Goal: Contribute content

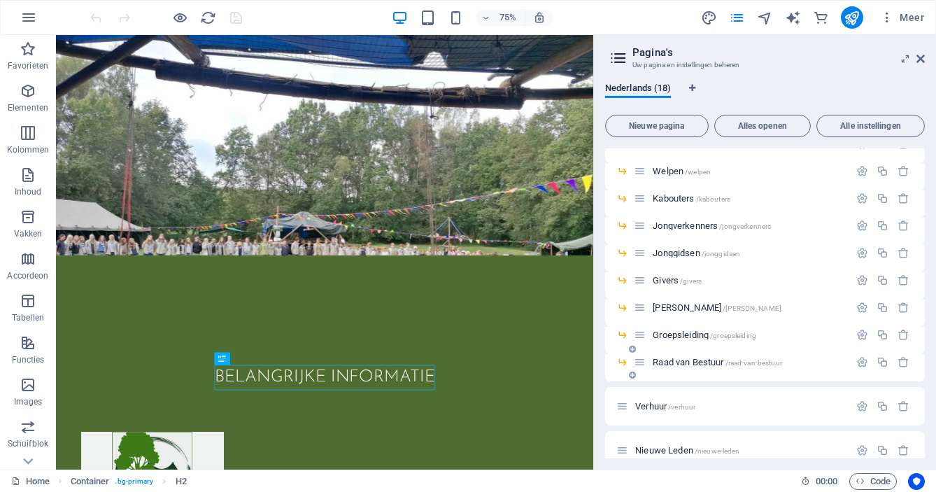
scroll to position [93, 0]
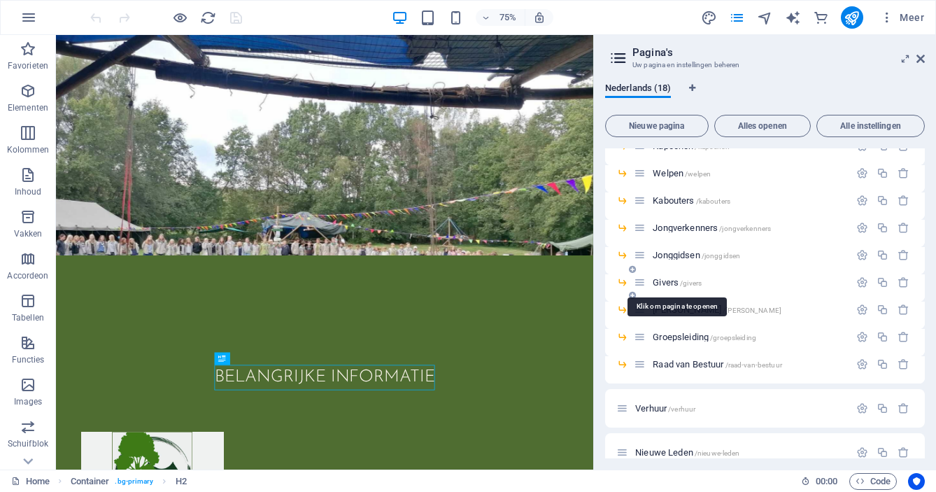
click at [666, 280] on span "Givers /givers" at bounding box center [676, 282] width 49 height 10
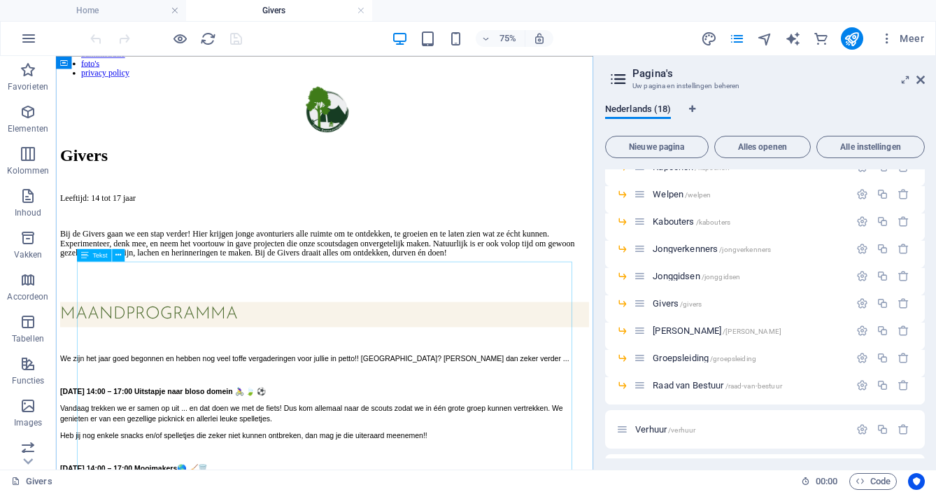
scroll to position [110, 0]
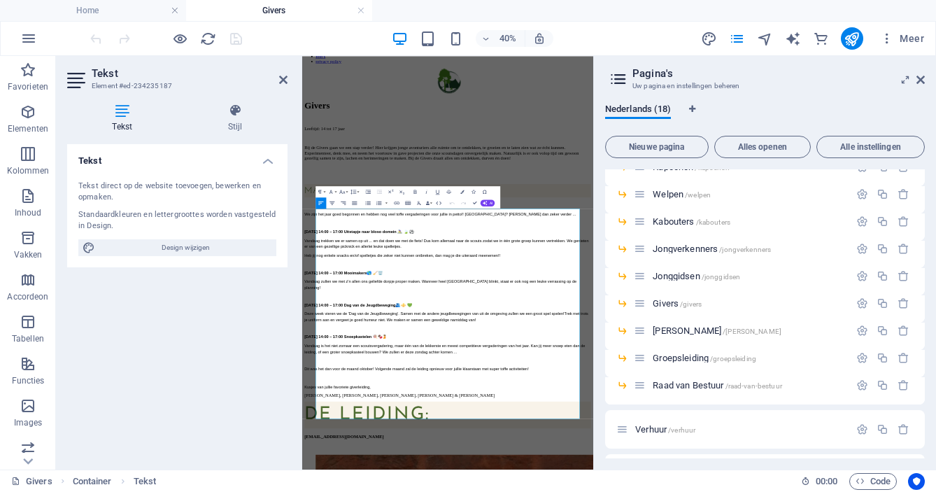
scroll to position [0, 0]
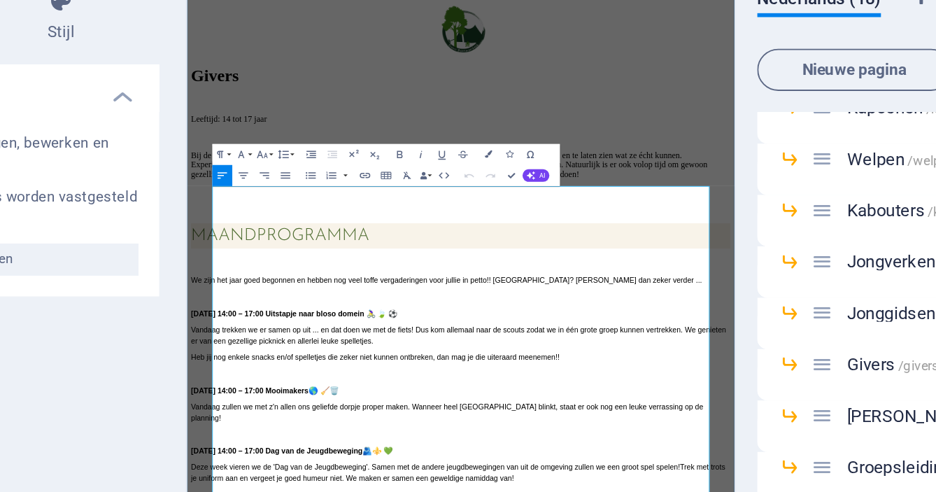
click at [459, 443] on span "[DATE] 14:00 – 17:00 Uitstapje naar bloso domein 🚴‍♀️ 🍃 ⚽️" at bounding box center [329, 448] width 274 height 11
click at [434, 443] on span "[DATE] 14:00 – 17:00 Uitstapje naar bloso domein 🚴‍♀️ 🍃 ⚽️" at bounding box center [329, 448] width 274 height 11
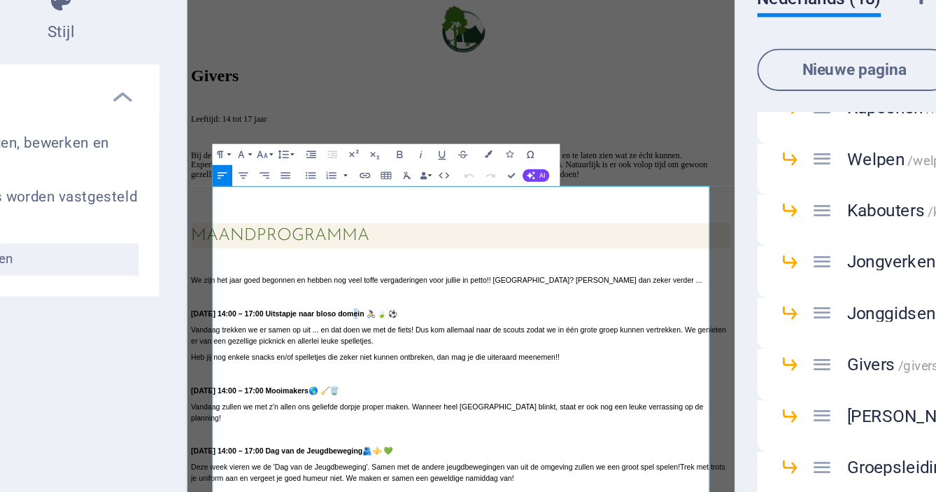
click at [434, 443] on span "[DATE] 14:00 – 17:00 Uitstapje naar bloso domein 🚴‍♀️ 🍃 ⚽️" at bounding box center [329, 448] width 274 height 11
click at [429, 443] on span "[DATE] 14:00 – 17:00 Uitstapje naar bloso domein 🚴‍♀️ 🍃 ⚽️" at bounding box center [329, 448] width 274 height 11
drag, startPoint x: 371, startPoint y: 380, endPoint x: 498, endPoint y: 378, distance: 127.3
click at [466, 443] on span "[DATE] 14:00 – 17:00 Uitstapje naar bloso domein 🚴‍♀️ 🍃 ⚽️" at bounding box center [329, 448] width 274 height 11
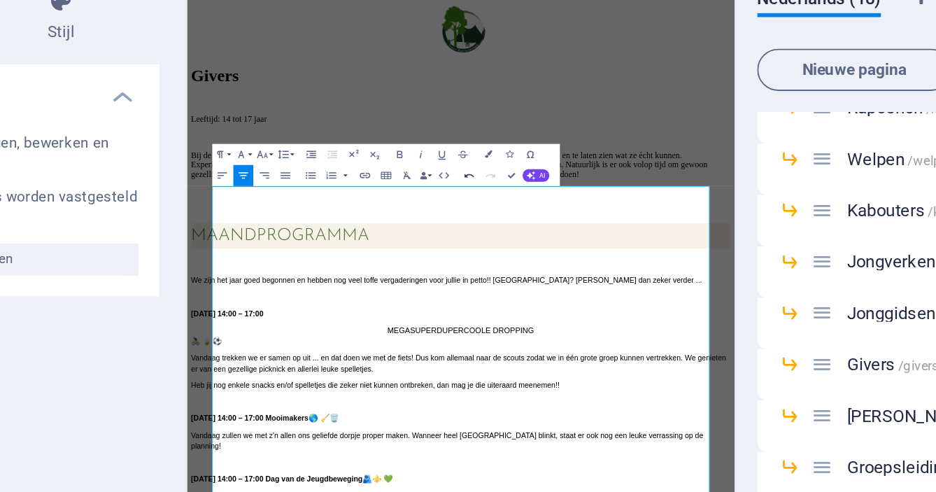
click at [453, 204] on icon "button" at bounding box center [452, 202] width 7 height 7
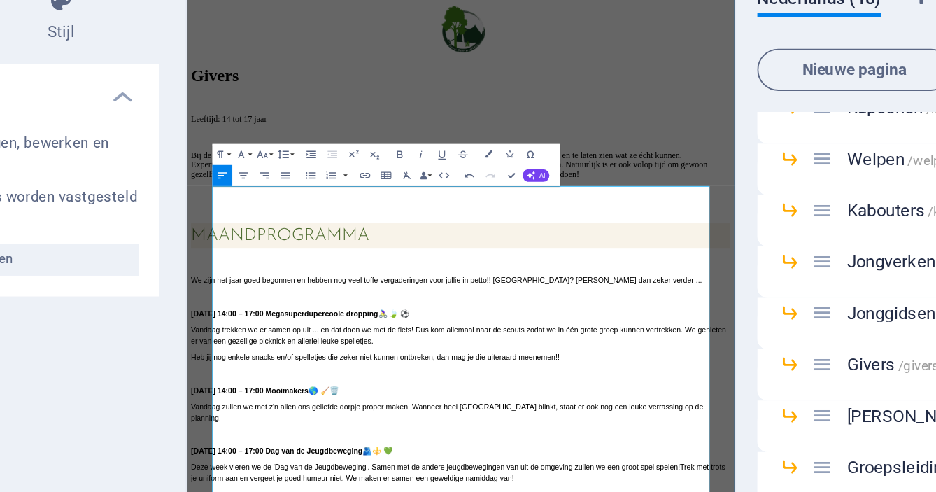
click at [482, 443] on span "[DATE] 14:00 – 17:00 Megasuperdupercoole dropping 🚴‍♀️ 🍃 ⚽️" at bounding box center [336, 448] width 289 height 11
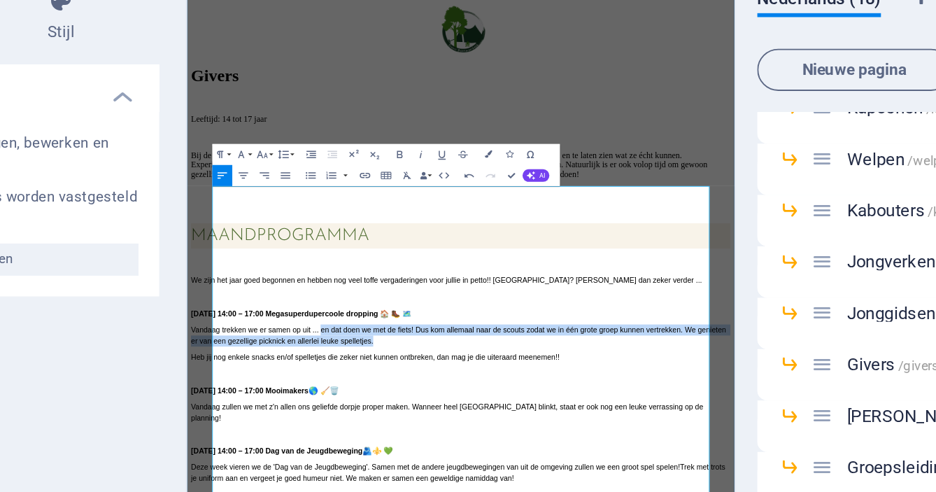
drag, startPoint x: 392, startPoint y: 408, endPoint x: 519, endPoint y: 420, distance: 127.9
click at [519, 465] on span "Vandaag trekken we er samen op uit ... en dat doen we met de fiets! Dus kom all…" at bounding box center [548, 478] width 713 height 26
click at [656, 465] on span "Vandaag trekken we er samen op uit ... en dat doen we met de fiets! Dus kom all…" at bounding box center [548, 478] width 713 height 26
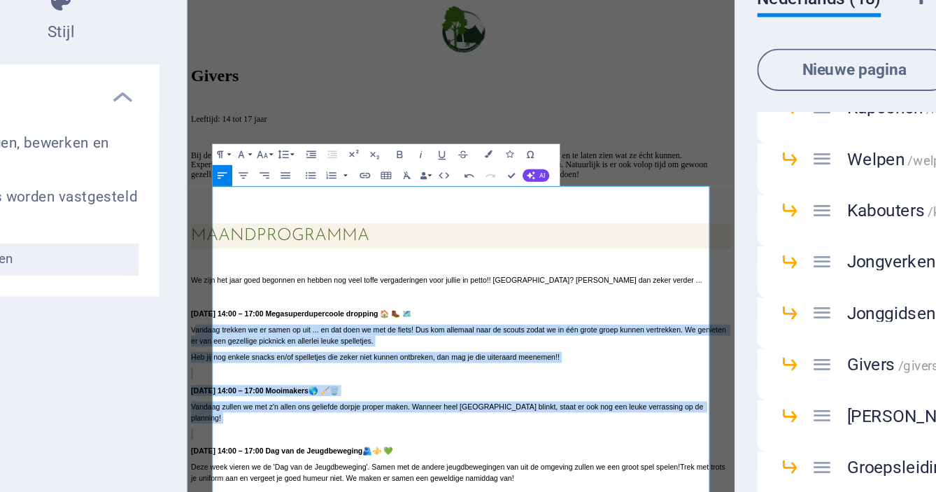
drag, startPoint x: 223, startPoint y: 403, endPoint x: 293, endPoint y: 529, distance: 144.0
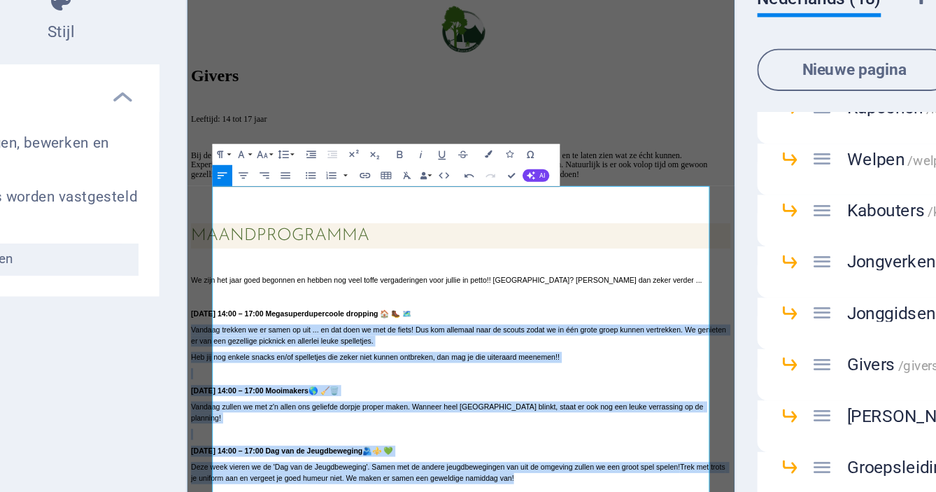
drag, startPoint x: 222, startPoint y: 403, endPoint x: 752, endPoint y: 604, distance: 567.0
copy div "Vandaag trekken we er samen op uit ... en dat doen we met de fiets! Dus kom all…"
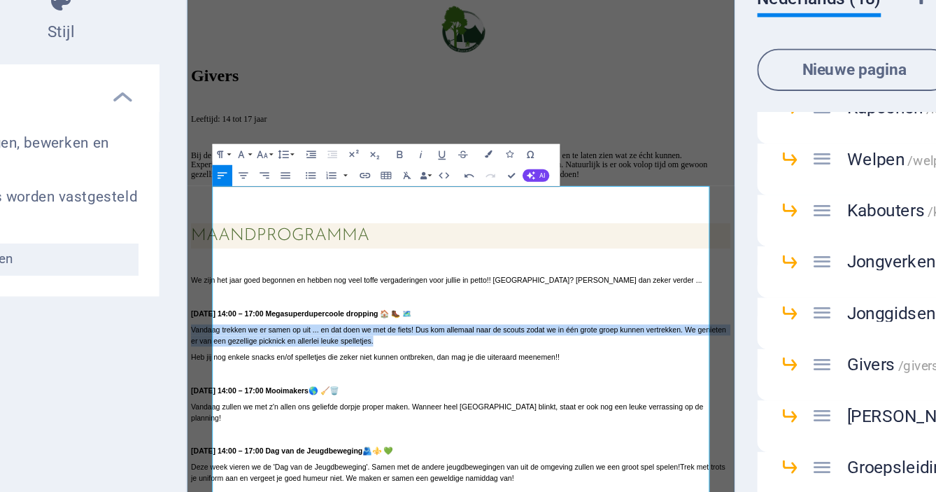
drag, startPoint x: 520, startPoint y: 421, endPoint x: 222, endPoint y: 412, distance: 297.3
click at [222, 464] on p "Vandaag trekken we er samen op uit ... en dat doen we met de fiets! Dus kom all…" at bounding box center [550, 478] width 716 height 29
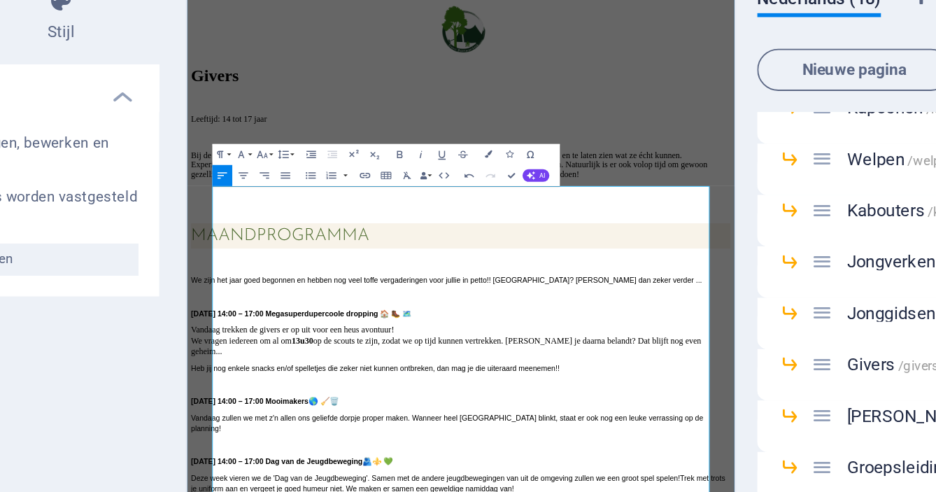
click at [451, 203] on icon "button" at bounding box center [452, 202] width 7 height 7
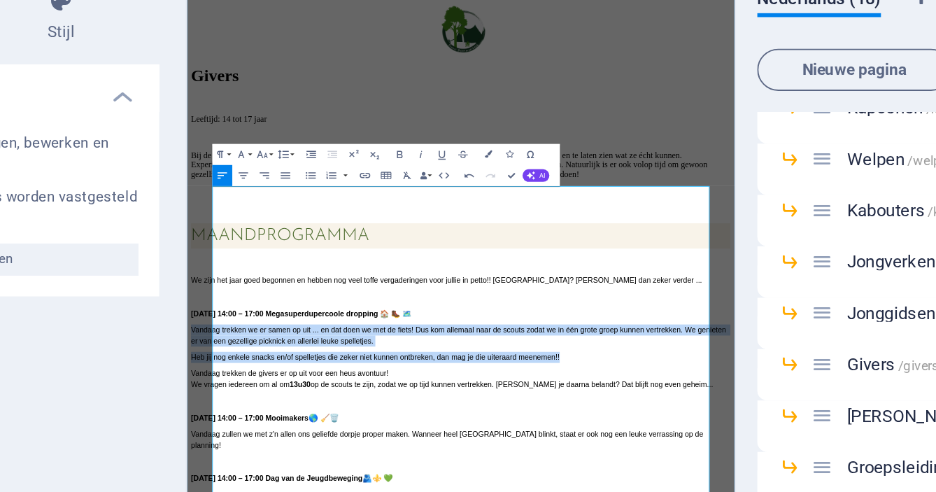
drag, startPoint x: 714, startPoint y: 436, endPoint x: 215, endPoint y: 403, distance: 500.4
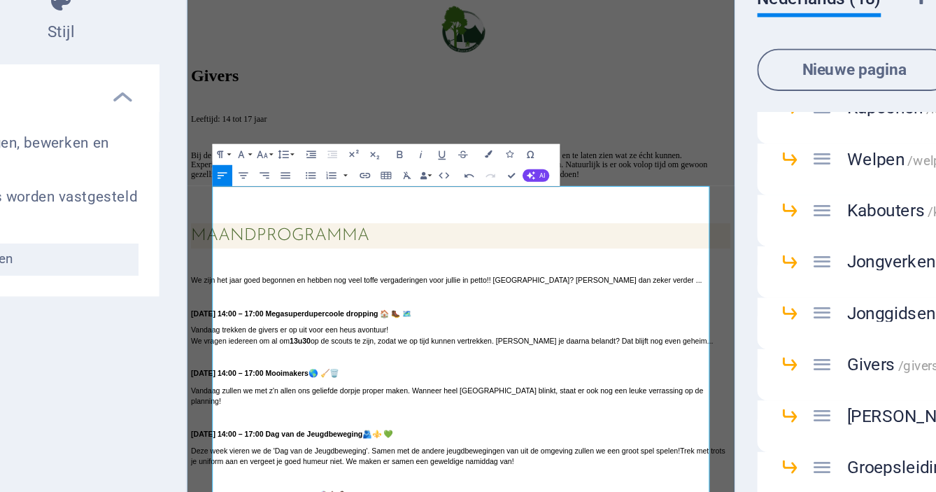
click at [866, 464] on p "Vandaag trekken de givers er op uit voor een heus avontuur! We vragen iedereen …" at bounding box center [550, 478] width 716 height 29
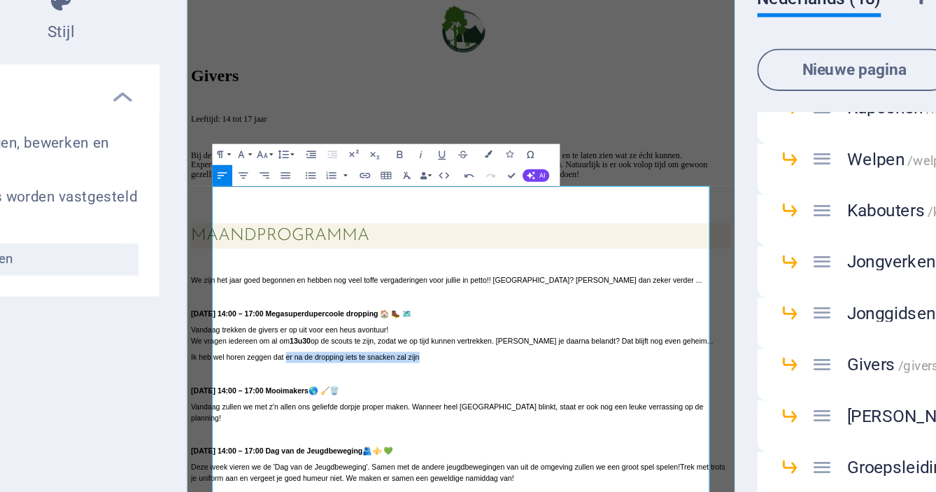
drag, startPoint x: 347, startPoint y: 442, endPoint x: 522, endPoint y: 445, distance: 175.6
drag, startPoint x: 705, startPoint y: 439, endPoint x: 223, endPoint y: 444, distance: 481.8
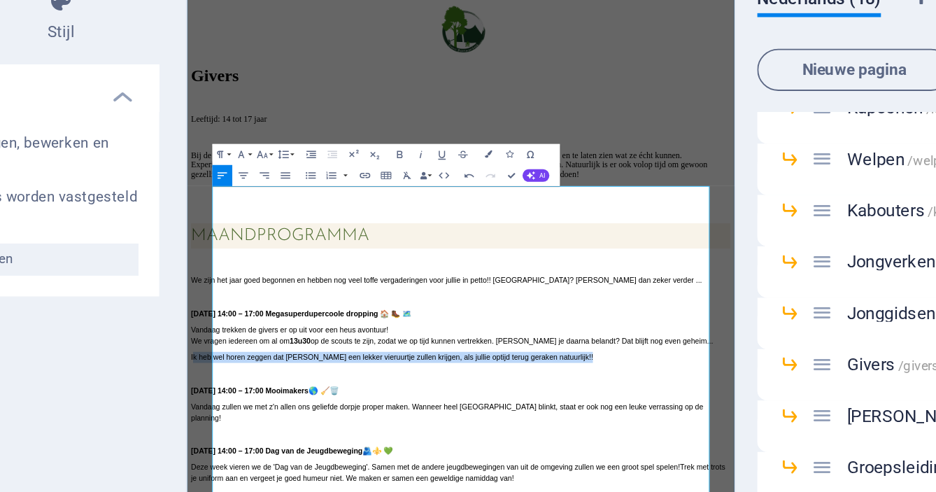
copy span "k heb wel horen zeggen dat [PERSON_NAME] een lekker vieruurtje zullen krijgen, …"
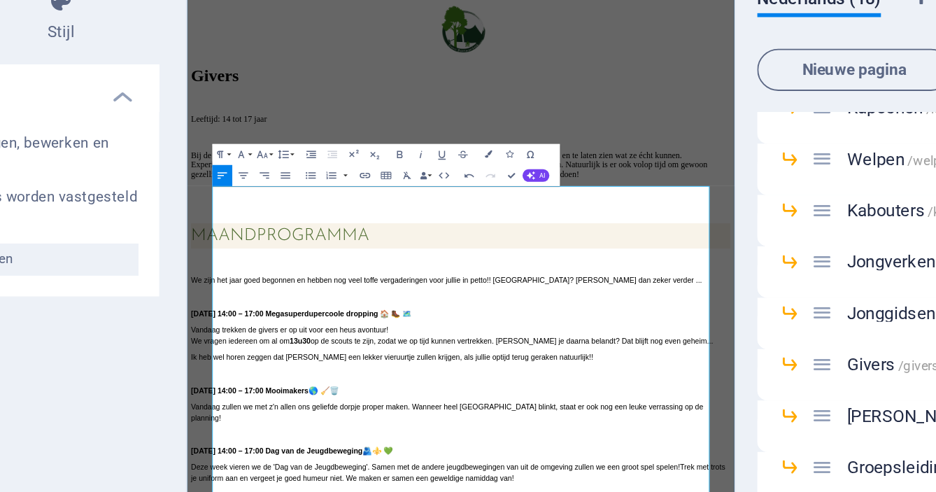
click at [663, 465] on span "Vandaag trekken de givers er op uit voor een heus avontuur! We vragen iedereen …" at bounding box center [538, 478] width 693 height 26
click at [745, 465] on span "Vandaag trekken de givers er op uit voor een heus avontuur! We vragen iedereen …" at bounding box center [516, 478] width 648 height 26
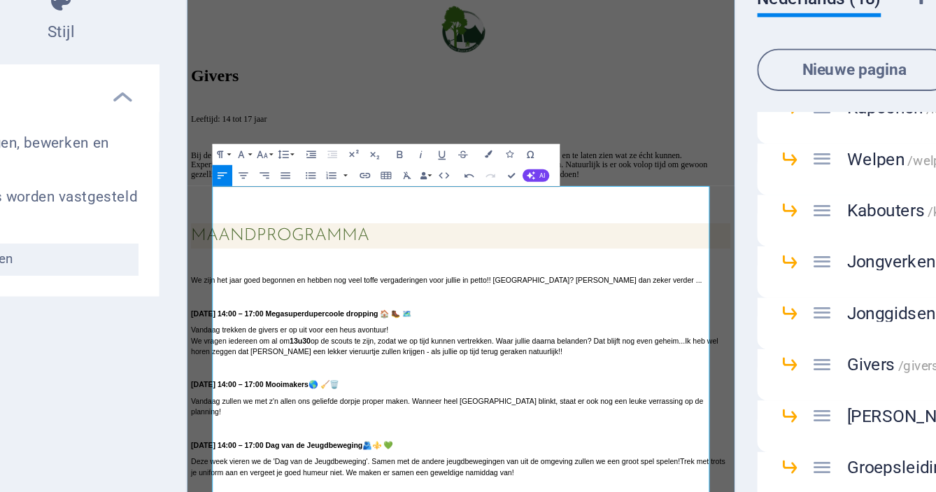
click at [252, 465] on span "Vandaag trekken de givers er op uit voor een heus avontuur! We vragen iedereen …" at bounding box center [520, 478] width 656 height 26
click at [222, 465] on span "Vandaag trekken de givers er op uit voor een heus avontuur! We vragen iedereen …" at bounding box center [520, 478] width 656 height 26
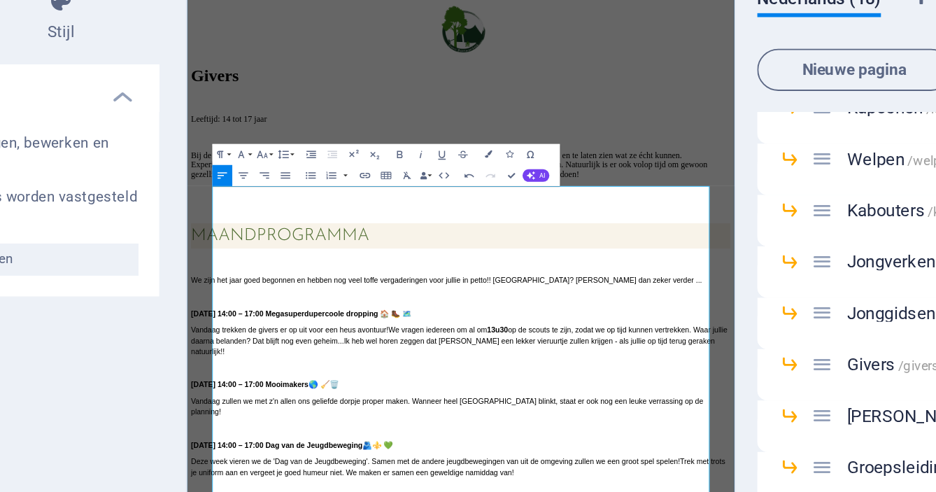
click at [514, 465] on span "Vandaag trekken de givers er op uit voor een heus avontuur! We vragen iedereen …" at bounding box center [549, 478] width 715 height 26
click at [529, 480] on span "Ik heb wel horen zeggen dat [PERSON_NAME] een lekker vieruurtje zullen krijgen …" at bounding box center [541, 493] width 698 height 26
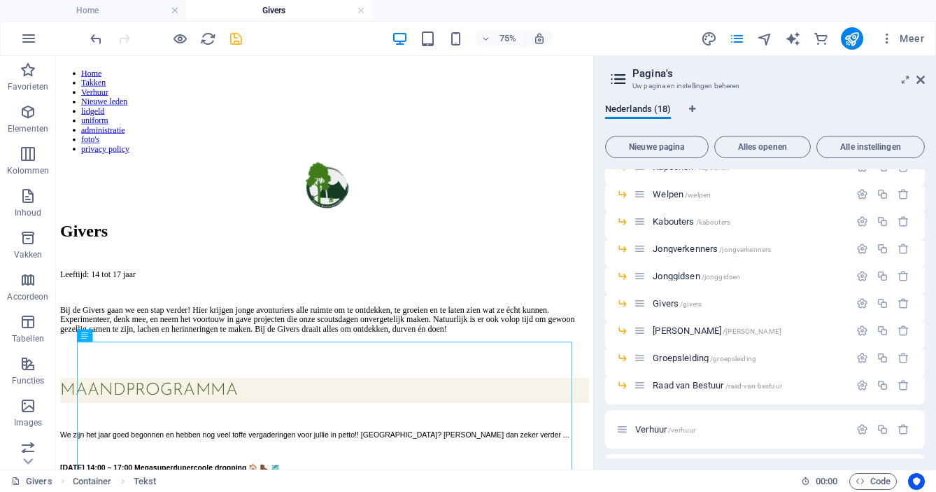
click at [241, 35] on icon "save" at bounding box center [236, 39] width 16 height 16
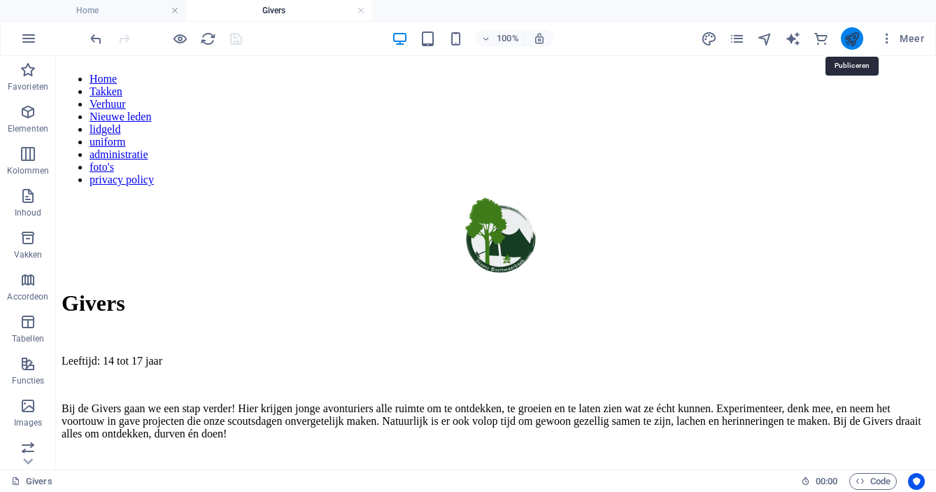
click at [845, 34] on icon "publish" at bounding box center [851, 39] width 16 height 16
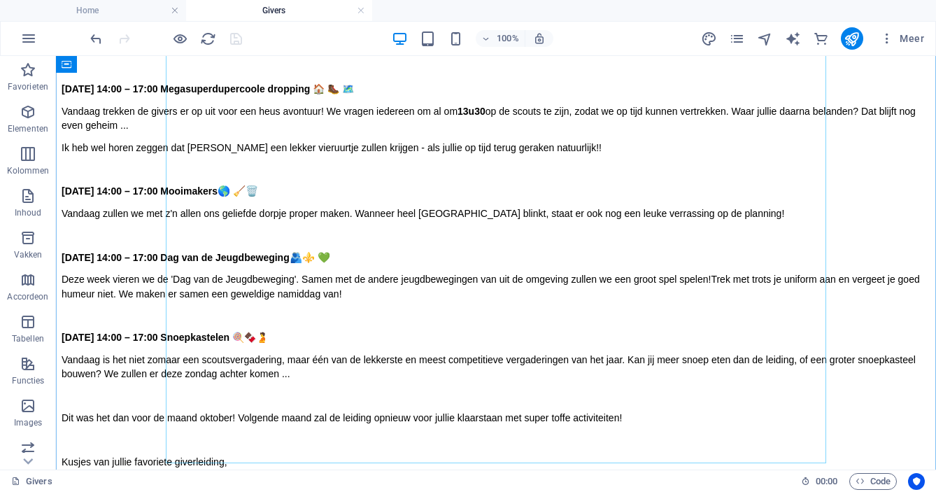
scroll to position [651, 0]
